Goal: Task Accomplishment & Management: Manage account settings

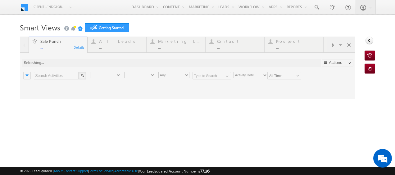
type input "Any Owner"
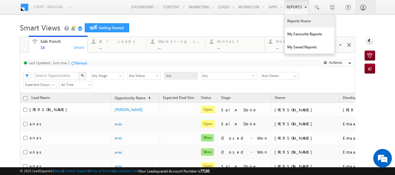
click at [297, 23] on link "Reports Home" at bounding box center [310, 21] width 50 height 13
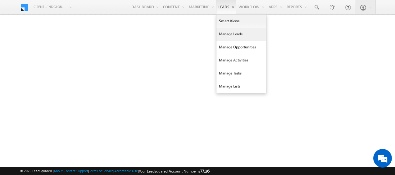
click at [227, 32] on link "Manage Leads" at bounding box center [241, 34] width 50 height 13
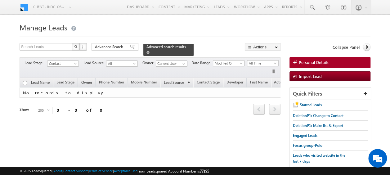
click at [150, 51] on span at bounding box center [147, 52] width 3 height 3
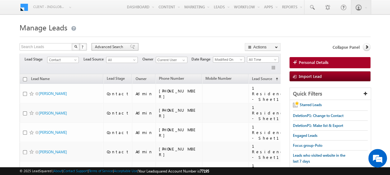
click at [111, 45] on span "Advanced Search" at bounding box center [110, 47] width 30 height 6
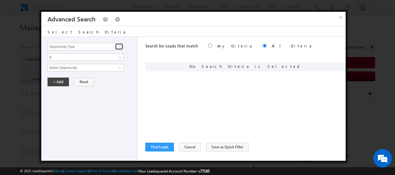
click at [121, 46] on span at bounding box center [119, 46] width 5 height 5
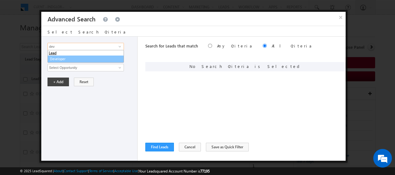
click at [56, 58] on link "Developer" at bounding box center [85, 59] width 76 height 7
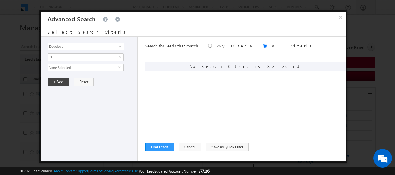
type input "Developer"
click at [114, 68] on span "None Selected" at bounding box center [83, 67] width 70 height 7
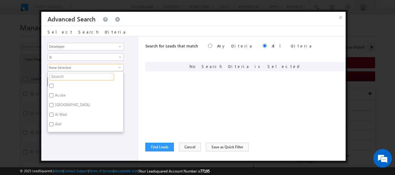
click at [67, 76] on input "text" at bounding box center [81, 76] width 65 height 7
type input "vis"
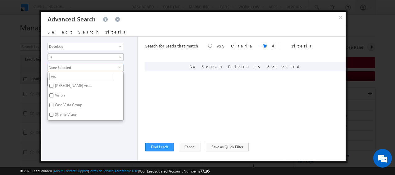
click at [50, 97] on label "Vision" at bounding box center [59, 97] width 23 height 10
click at [50, 97] on input "Vision" at bounding box center [51, 95] width 4 height 4
checkbox input "true"
click at [124, 92] on div "Opportunity Type Lead Activity Task Sales Group Prospect Id Address 1 Address 2…" at bounding box center [89, 99] width 96 height 124
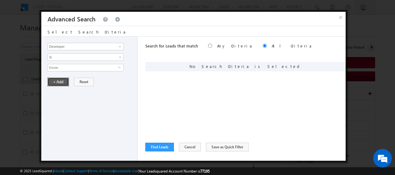
click at [52, 81] on button "+ Add" at bounding box center [57, 82] width 21 height 9
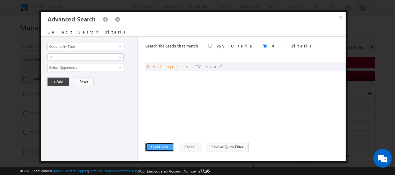
click at [162, 149] on button "Find Leads" at bounding box center [159, 147] width 29 height 9
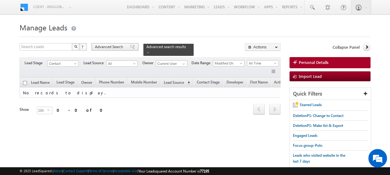
click at [110, 49] on span "Advanced Search" at bounding box center [110, 47] width 30 height 6
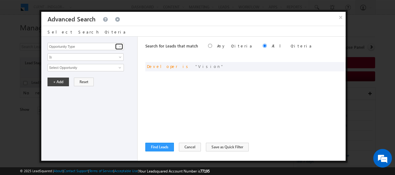
click at [117, 47] on link at bounding box center [119, 46] width 8 height 6
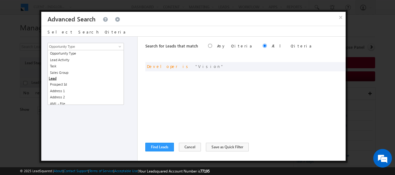
click at [174, 96] on div "Search for Leads that match Any Criteria All Criteria Note that the current tri…" at bounding box center [245, 99] width 200 height 124
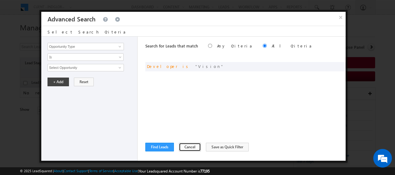
click at [187, 147] on button "Cancel" at bounding box center [190, 147] width 22 height 9
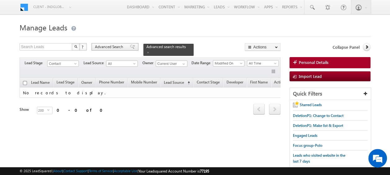
click at [107, 47] on span "Advanced Search" at bounding box center [110, 47] width 30 height 6
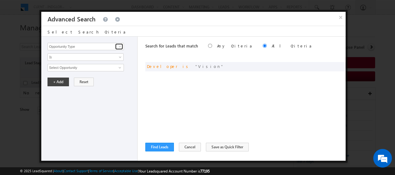
click at [120, 47] on span at bounding box center [119, 46] width 5 height 5
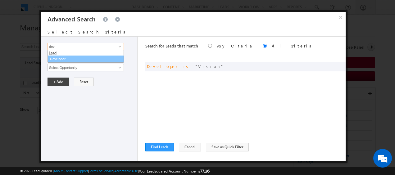
click at [70, 60] on link "Developer" at bounding box center [85, 59] width 76 height 7
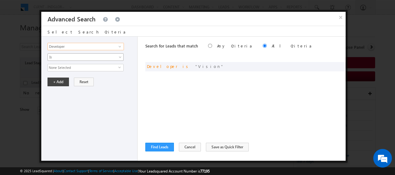
type input "Developer"
click at [121, 58] on span at bounding box center [120, 58] width 5 height 5
click at [208, 46] on input "radio" at bounding box center [210, 46] width 4 height 4
radio input "true"
click at [161, 146] on button "Find Leads" at bounding box center [159, 147] width 29 height 9
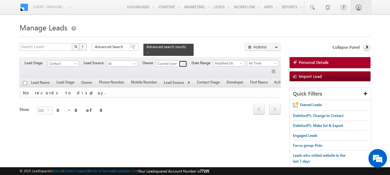
click at [181, 61] on span at bounding box center [183, 63] width 5 height 5
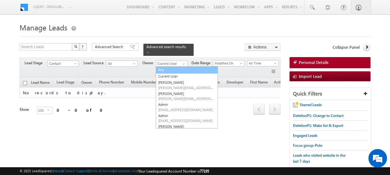
click at [170, 67] on link "Any" at bounding box center [187, 69] width 62 height 7
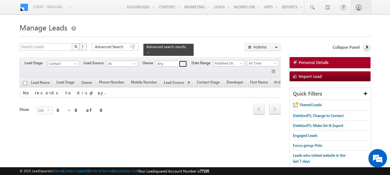
click at [184, 61] on span at bounding box center [183, 63] width 5 height 5
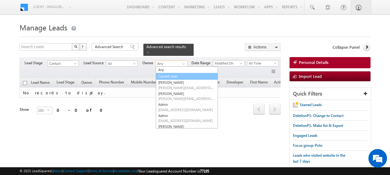
click at [171, 73] on link "Current User" at bounding box center [187, 76] width 62 height 7
type input "Current User"
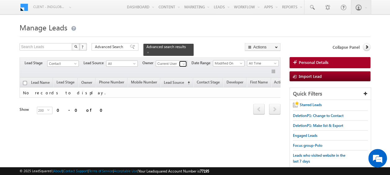
click at [183, 61] on span at bounding box center [183, 63] width 5 height 5
click at [145, 32] on h1 "Manage Leads" at bounding box center [195, 27] width 351 height 12
click at [183, 61] on span at bounding box center [183, 63] width 5 height 5
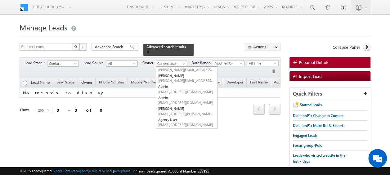
scroll to position [62, 0]
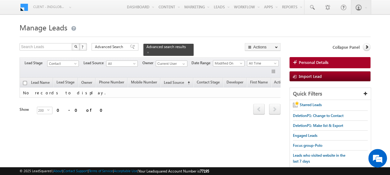
click at [235, 105] on div "Refresh first prev next last 0 - 0 of 0" at bounding box center [150, 107] width 261 height 18
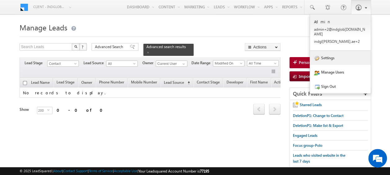
click at [332, 56] on link "Settings" at bounding box center [340, 58] width 61 height 14
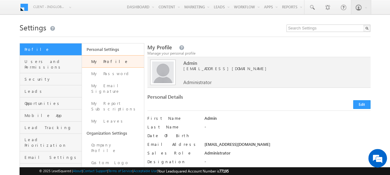
click at [105, 169] on link "Request History" at bounding box center [113, 178] width 62 height 18
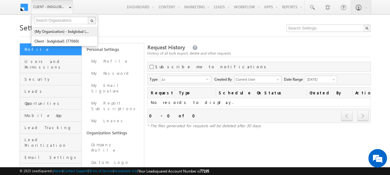
click at [58, 32] on link "(My Organization) - indglobal (48060)" at bounding box center [62, 32] width 57 height 10
